Goal: Information Seeking & Learning: Learn about a topic

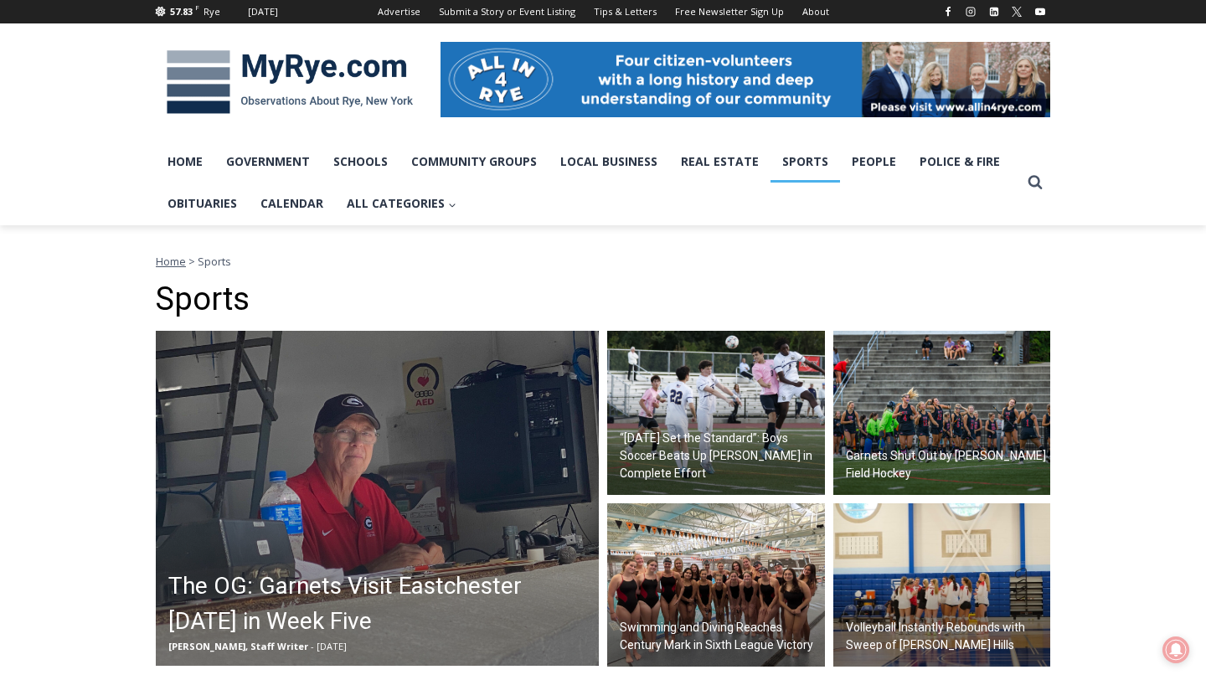
scroll to position [235, 0]
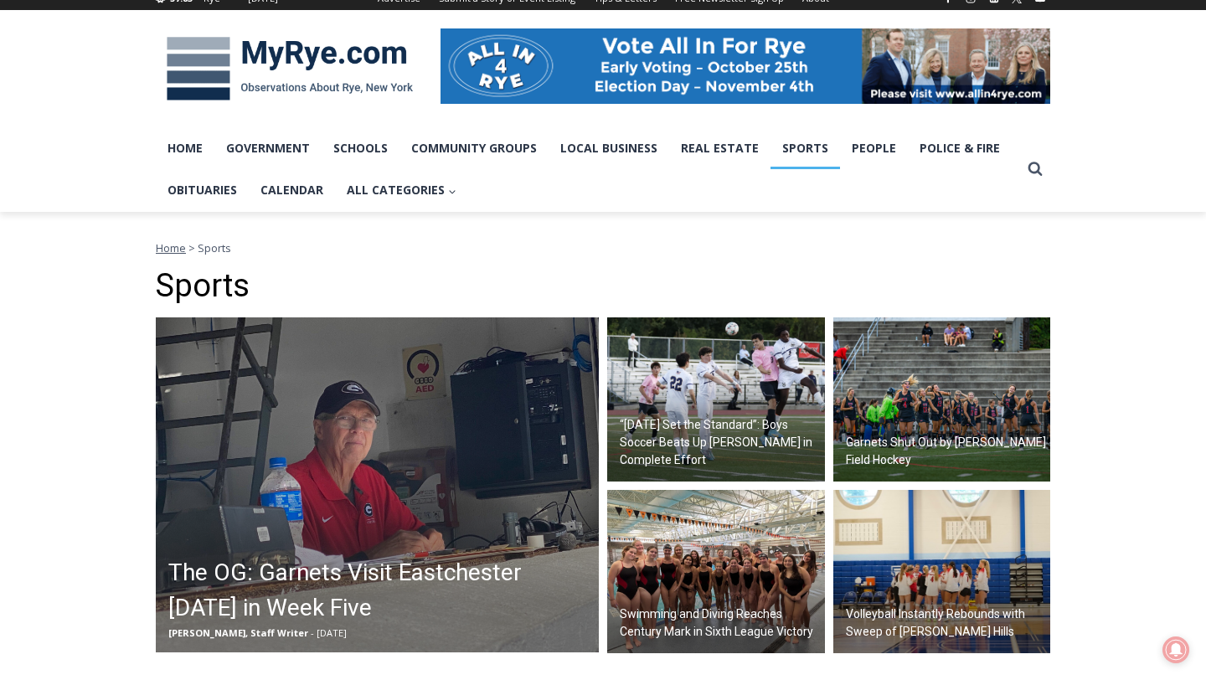
click at [523, 398] on img at bounding box center [377, 485] width 443 height 335
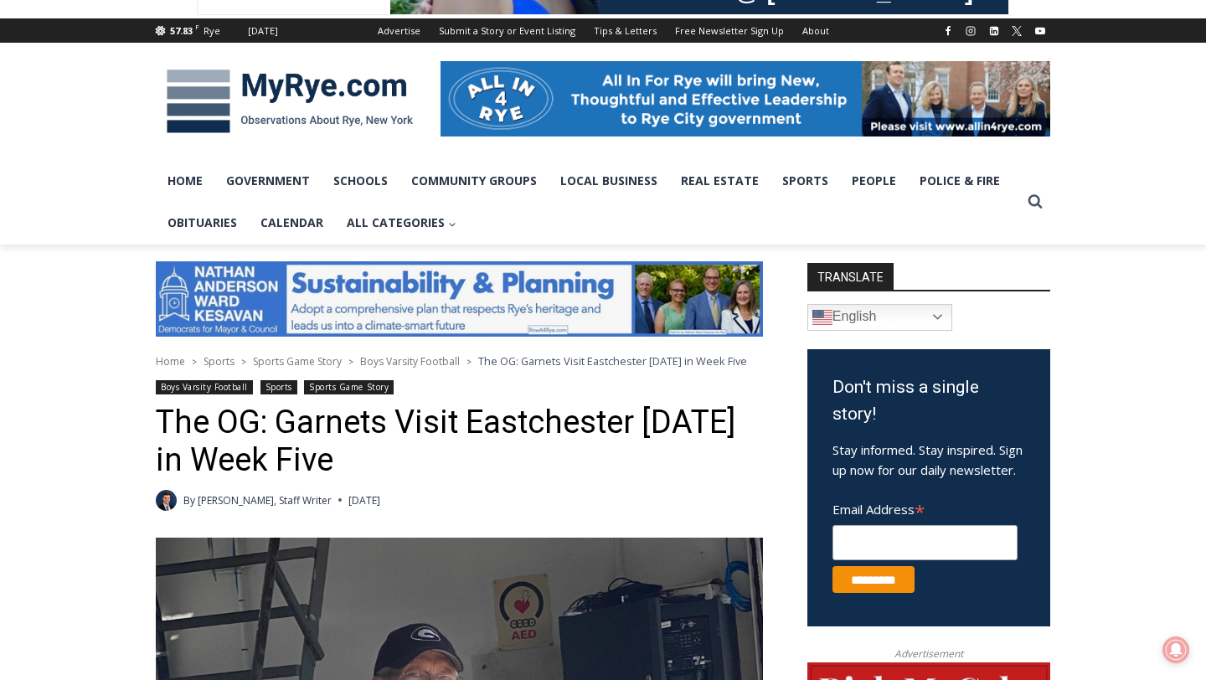
scroll to position [202, 0]
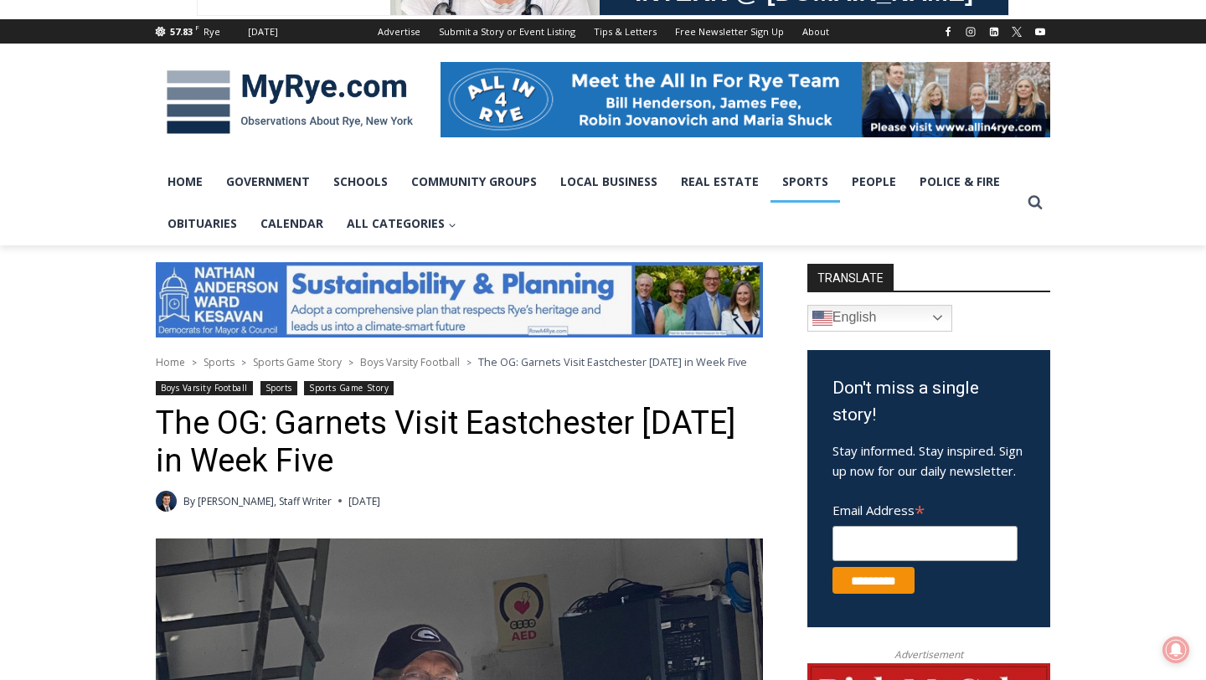
click at [803, 180] on link "Sports" at bounding box center [806, 182] width 70 height 42
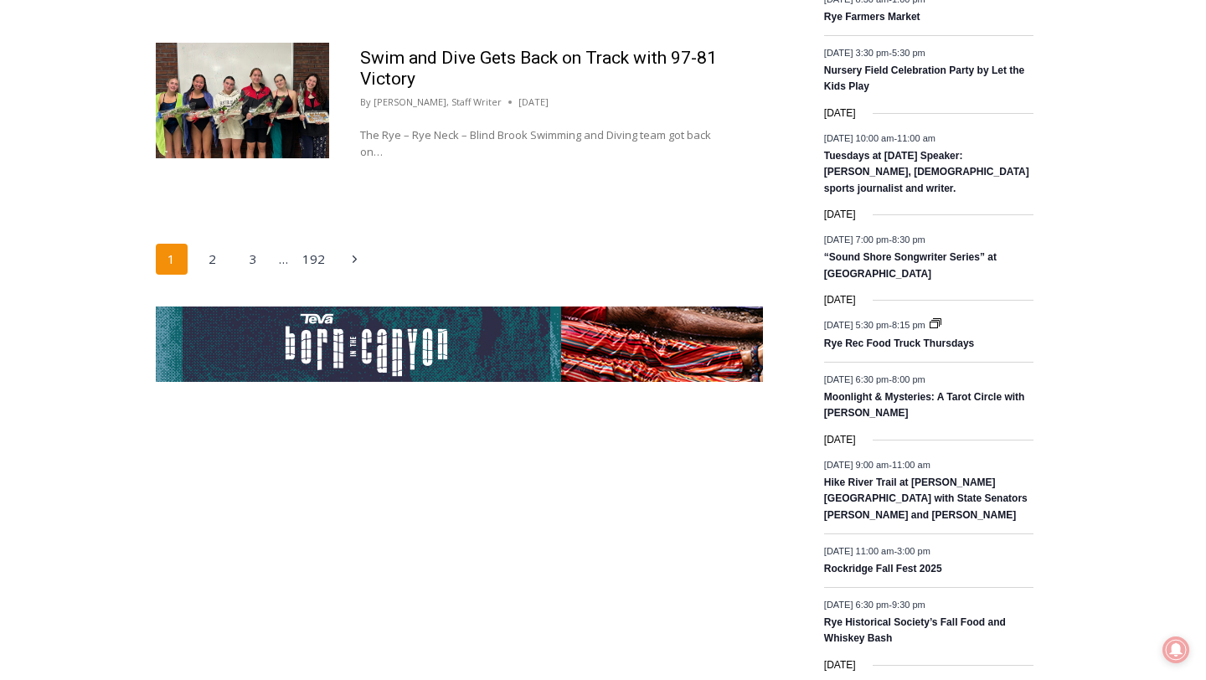
scroll to position [2873, 0]
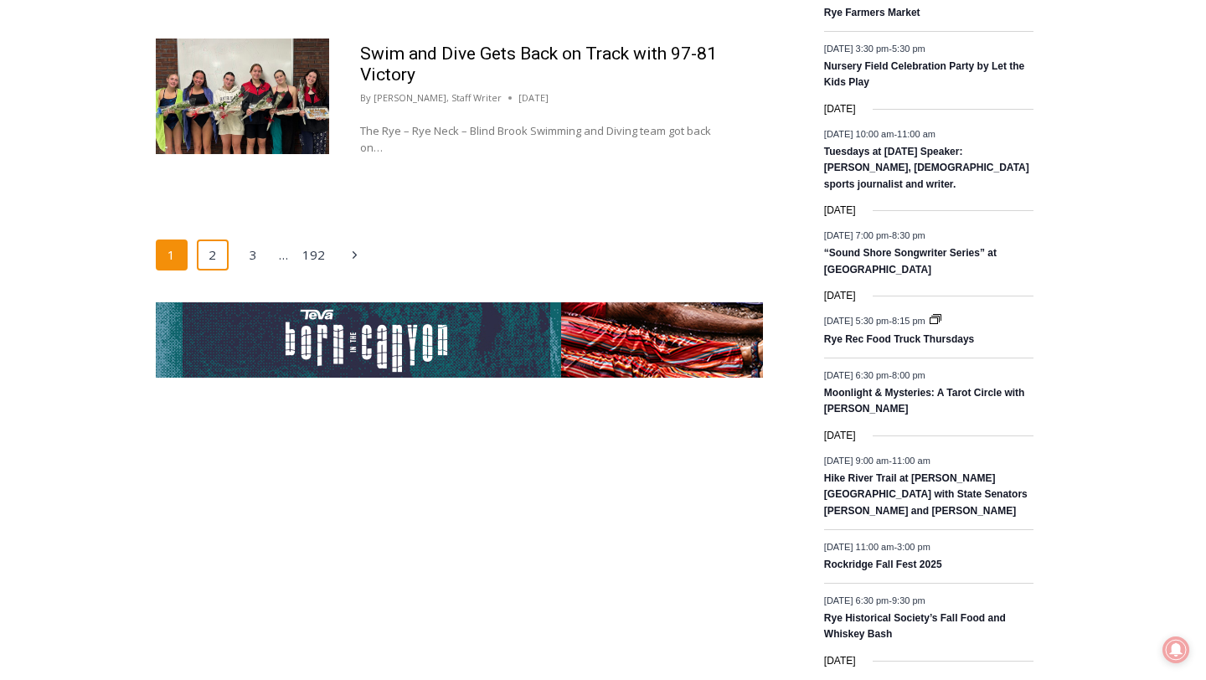
click at [217, 252] on link "2" at bounding box center [213, 256] width 32 height 32
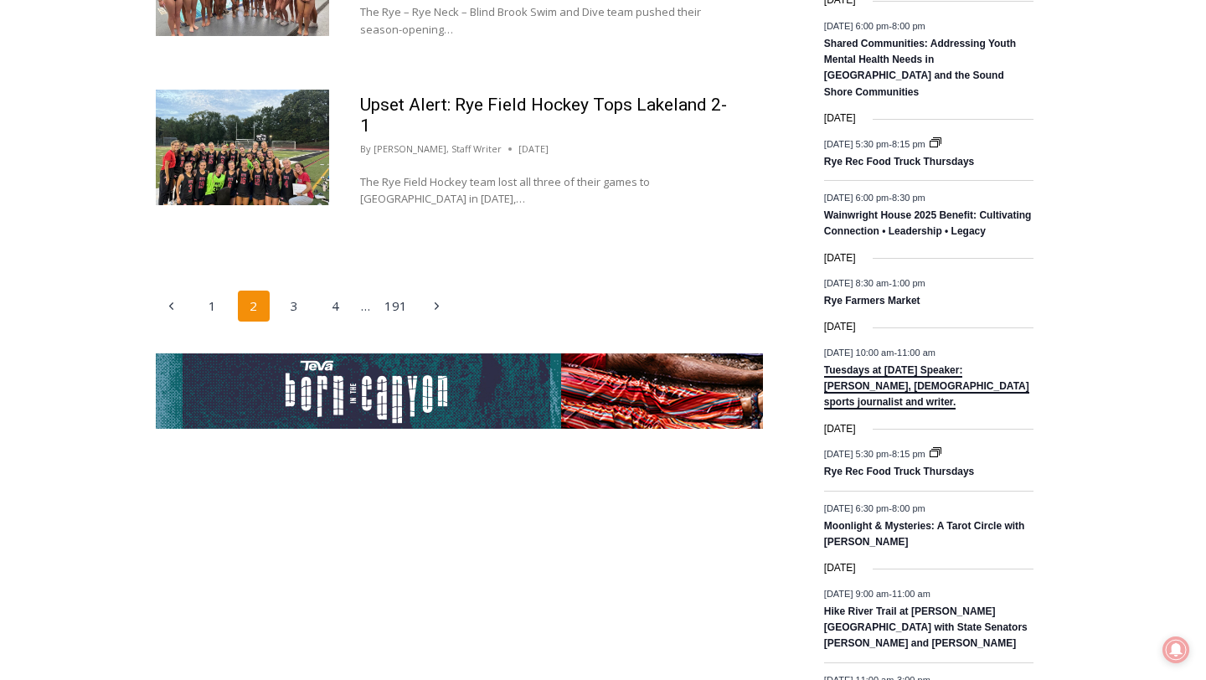
scroll to position [2834, 0]
